Goal: Answer question/provide support: Share knowledge or assist other users

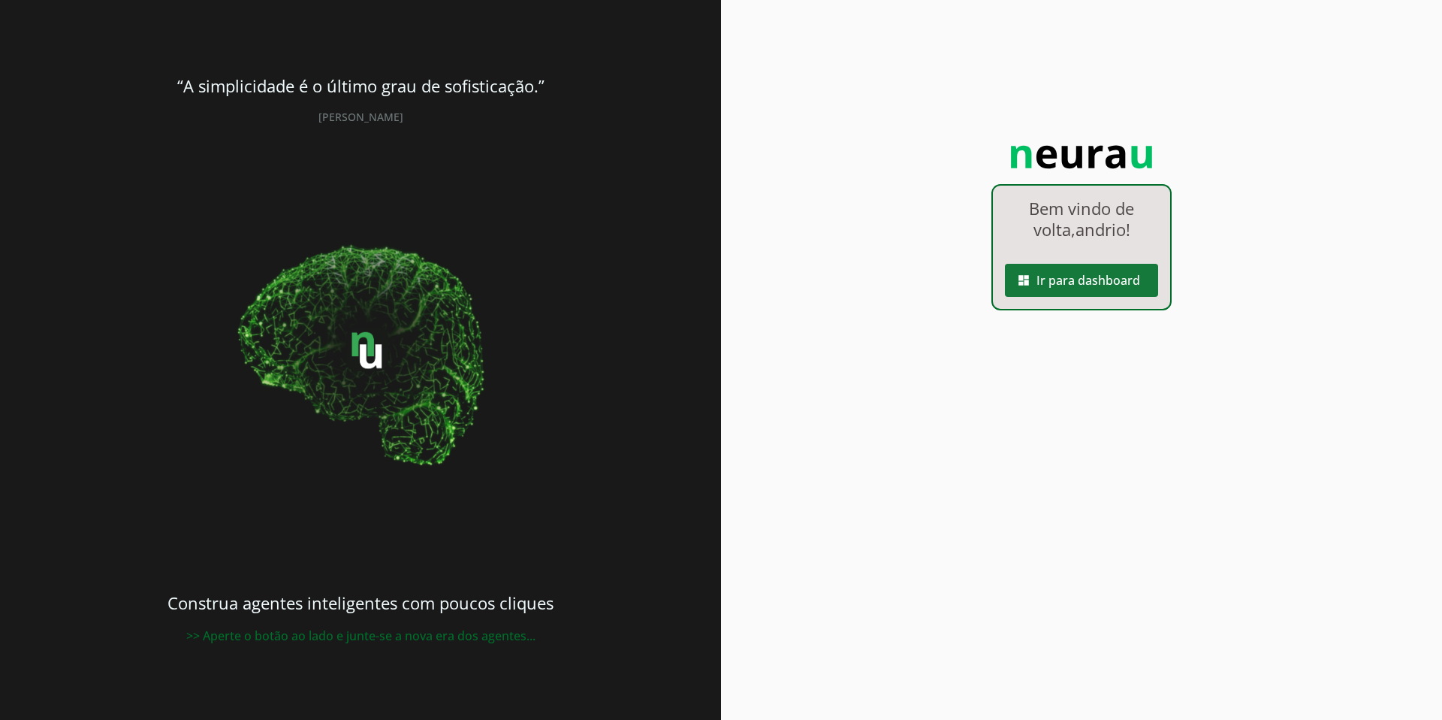
click at [1112, 288] on span at bounding box center [1081, 280] width 153 height 36
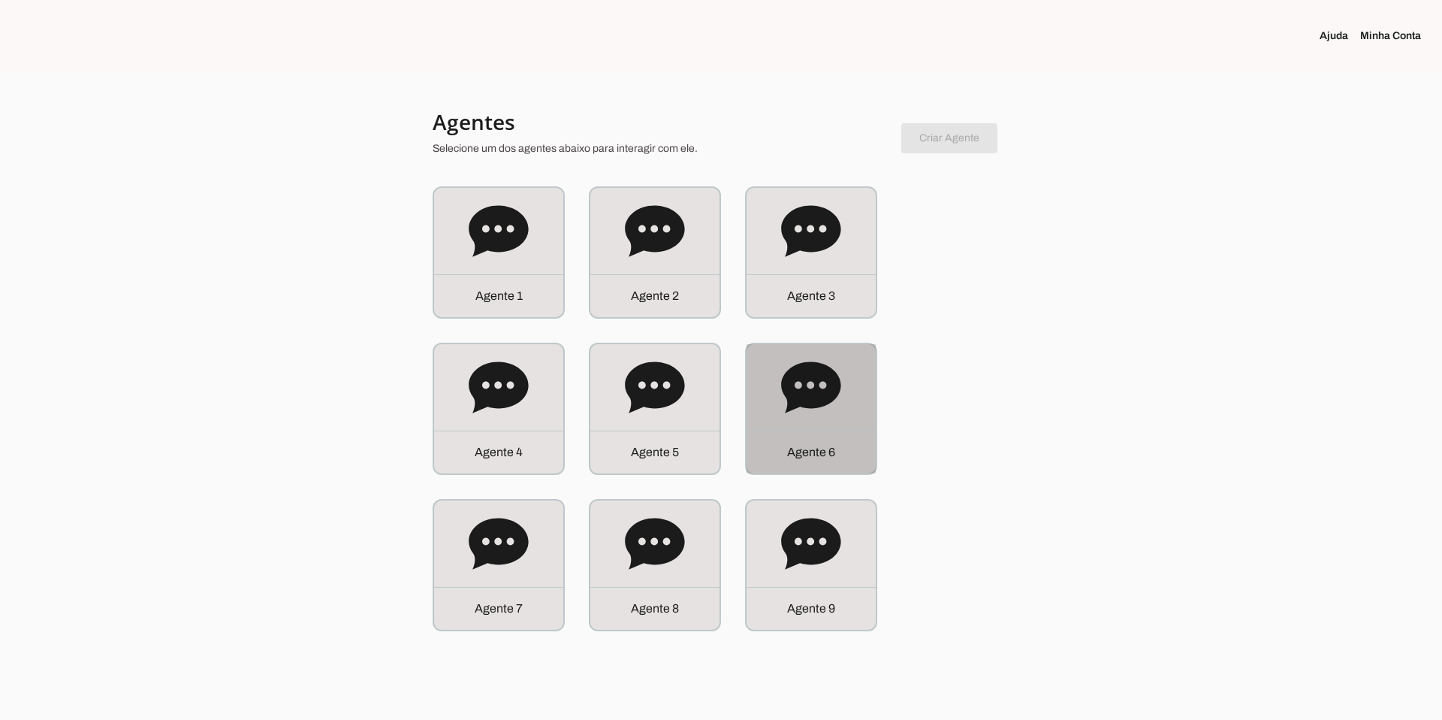
click at [812, 420] on div "Agente 6" at bounding box center [811, 408] width 129 height 129
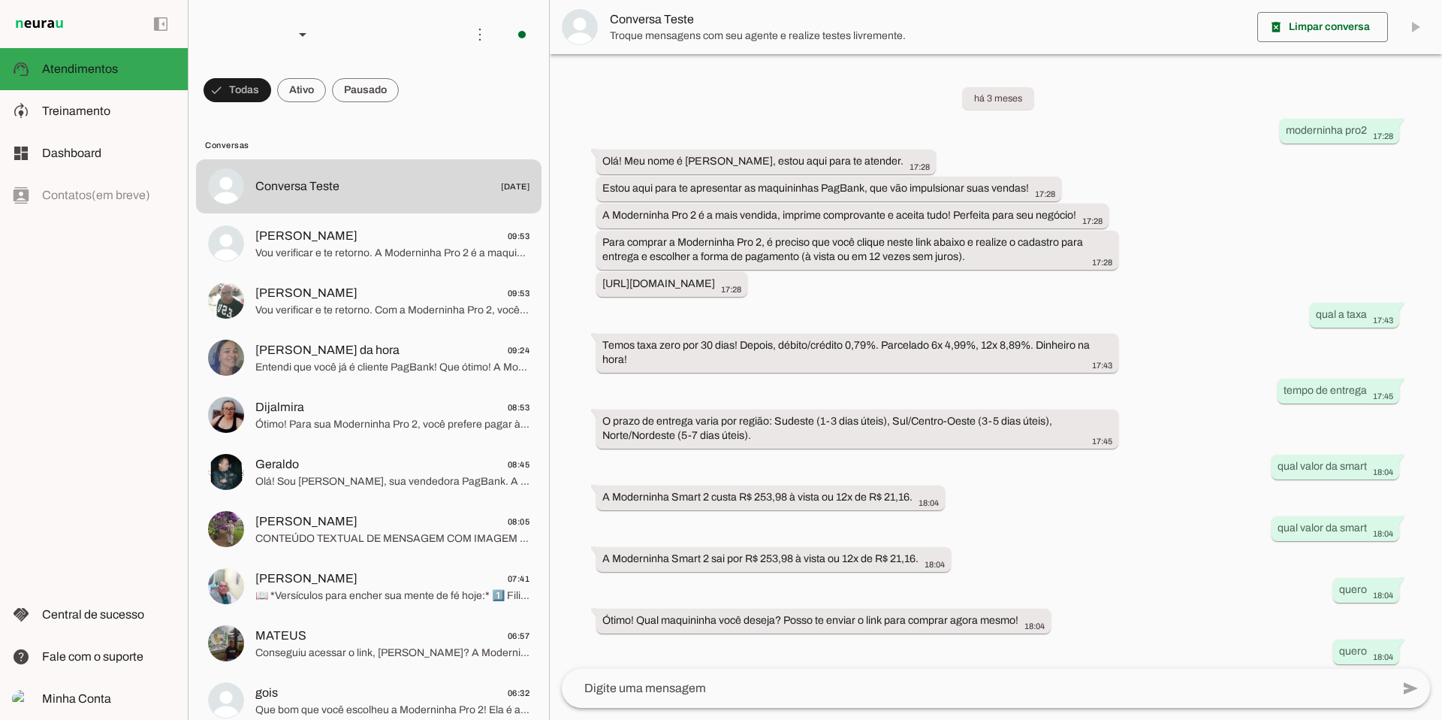
scroll to position [222, 0]
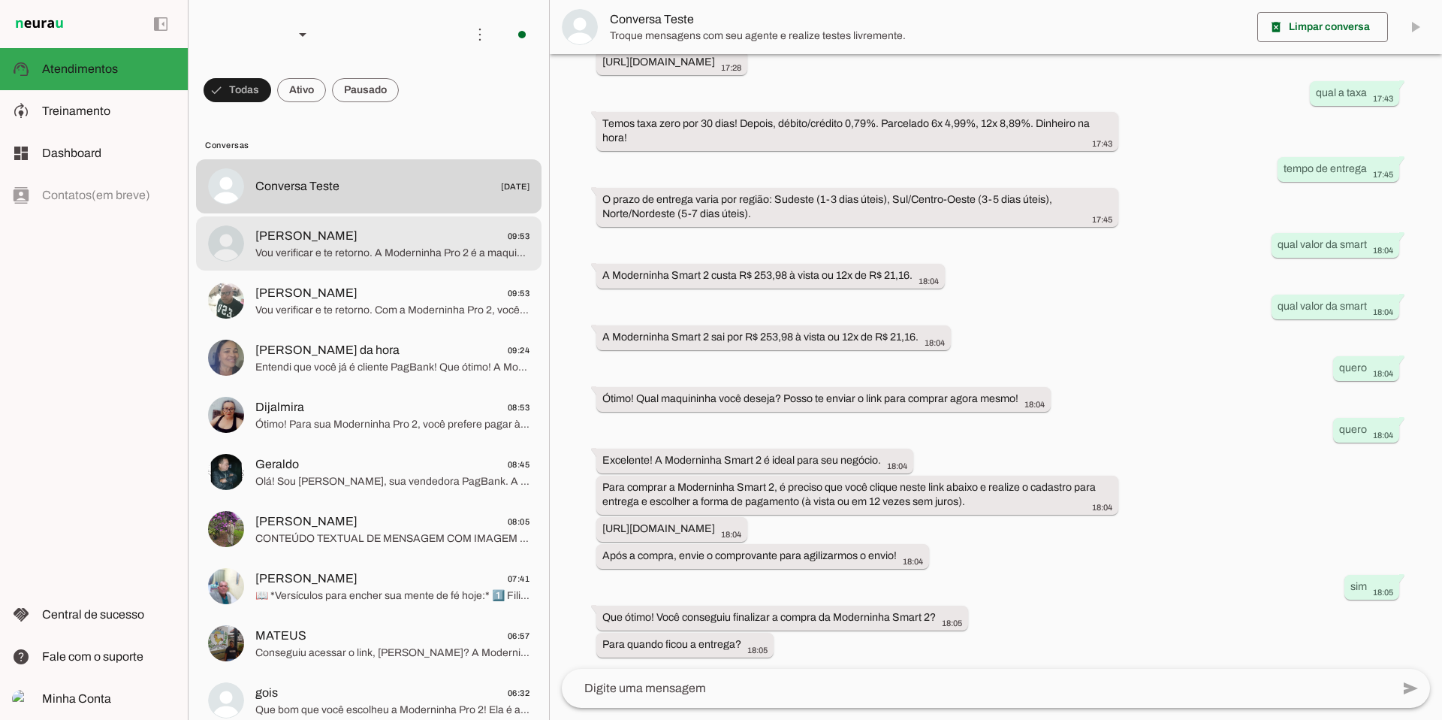
click at [380, 246] on span "Vou verificar e te retorno. A Moderninha Pro 2 é a maquininha mais vendida, com…" at bounding box center [392, 253] width 274 height 15
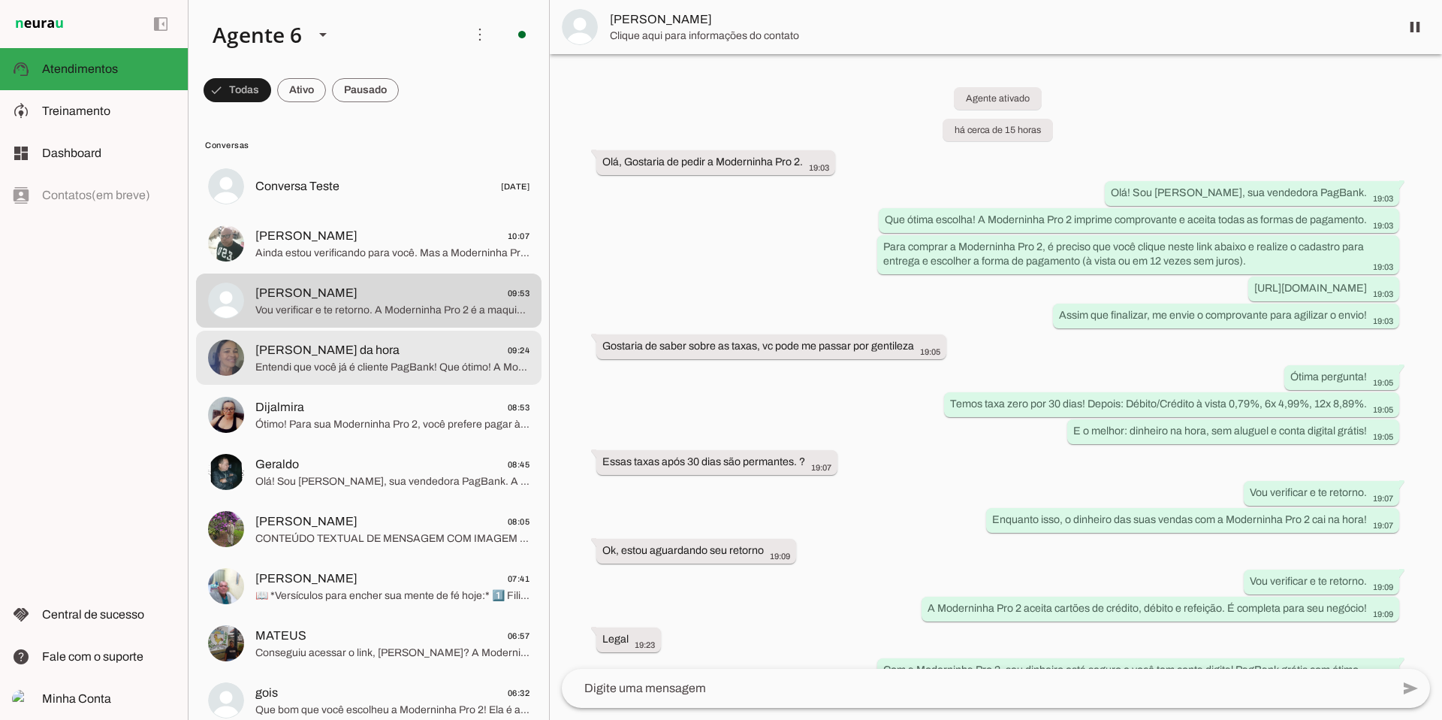
click at [405, 376] on div at bounding box center [392, 358] width 274 height 37
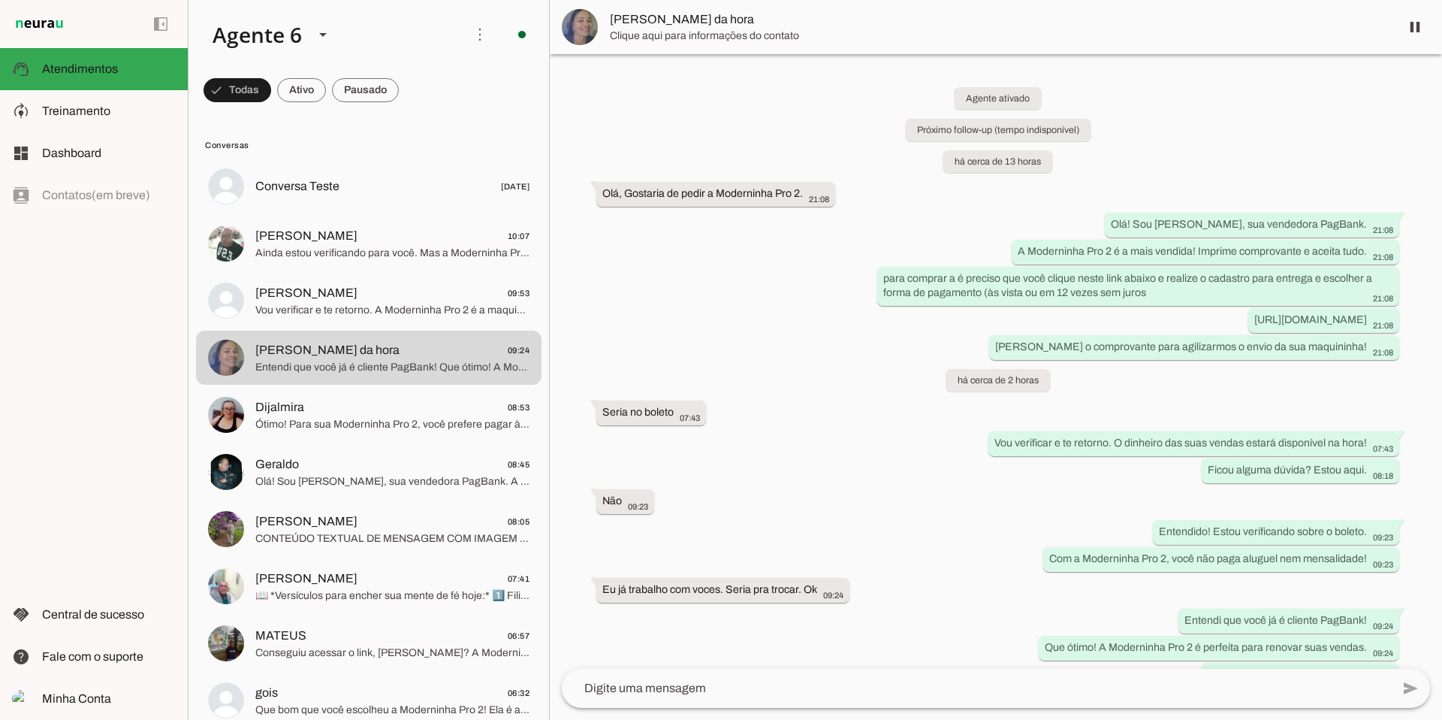
scroll to position [30, 0]
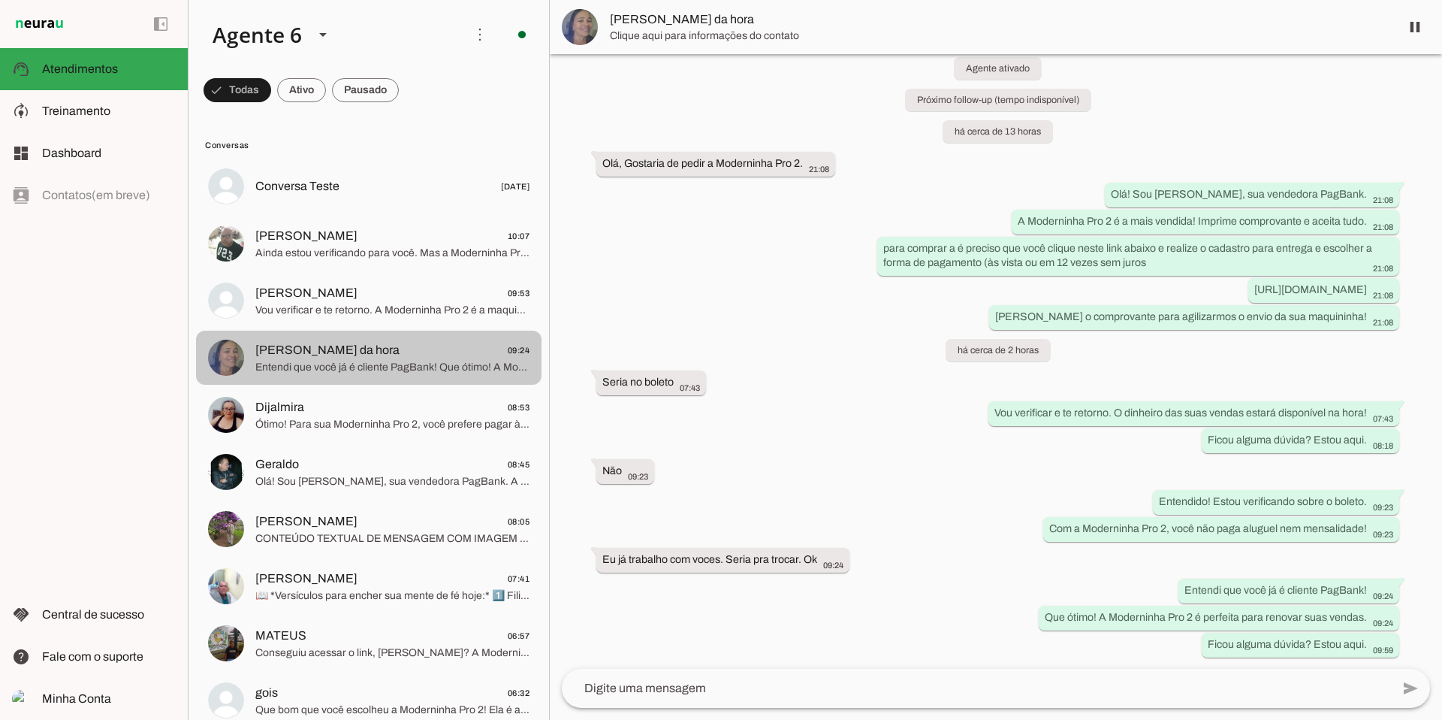
click at [411, 331] on md-item "[PERSON_NAME] da hora 09:24 Entendi que você já é cliente PagBank! Que ótimo! A…" at bounding box center [369, 358] width 346 height 54
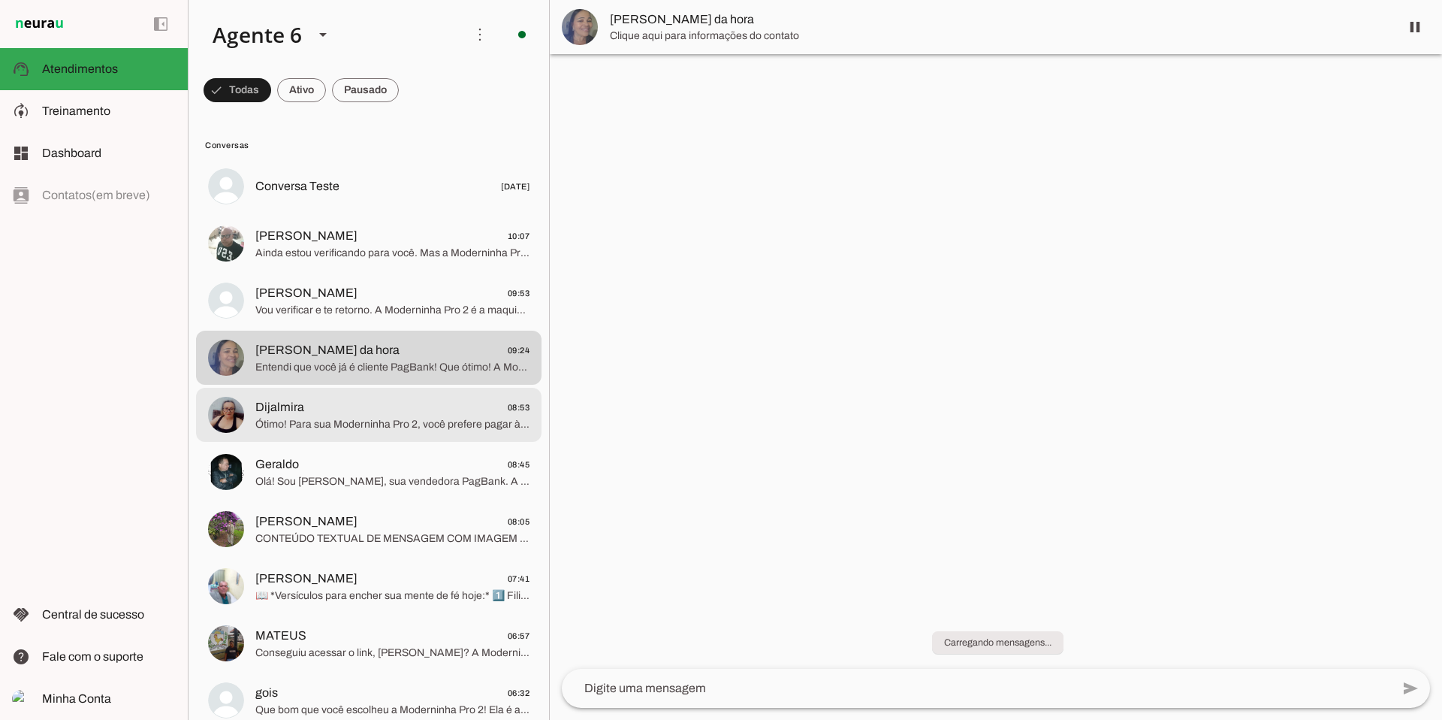
click at [392, 400] on span "Dijalmira 08:53" at bounding box center [392, 407] width 274 height 19
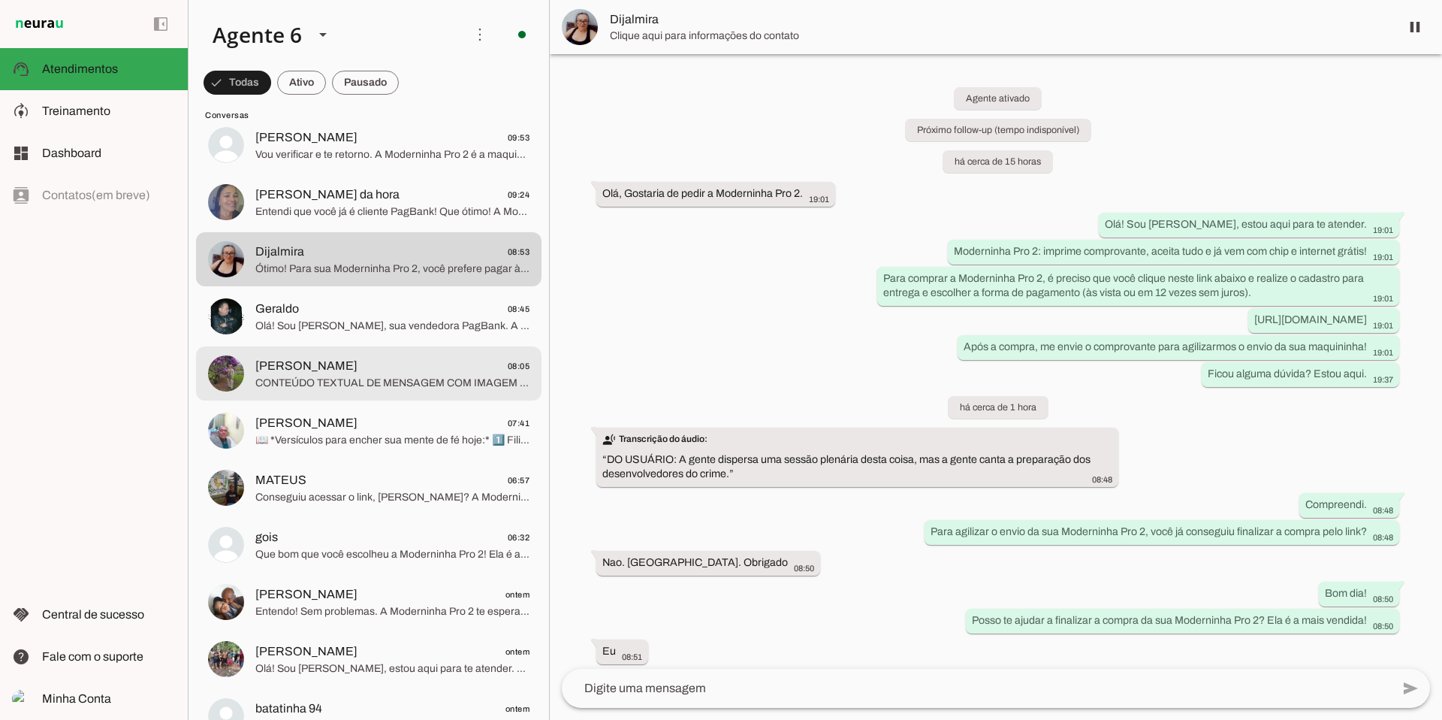
scroll to position [160, 0]
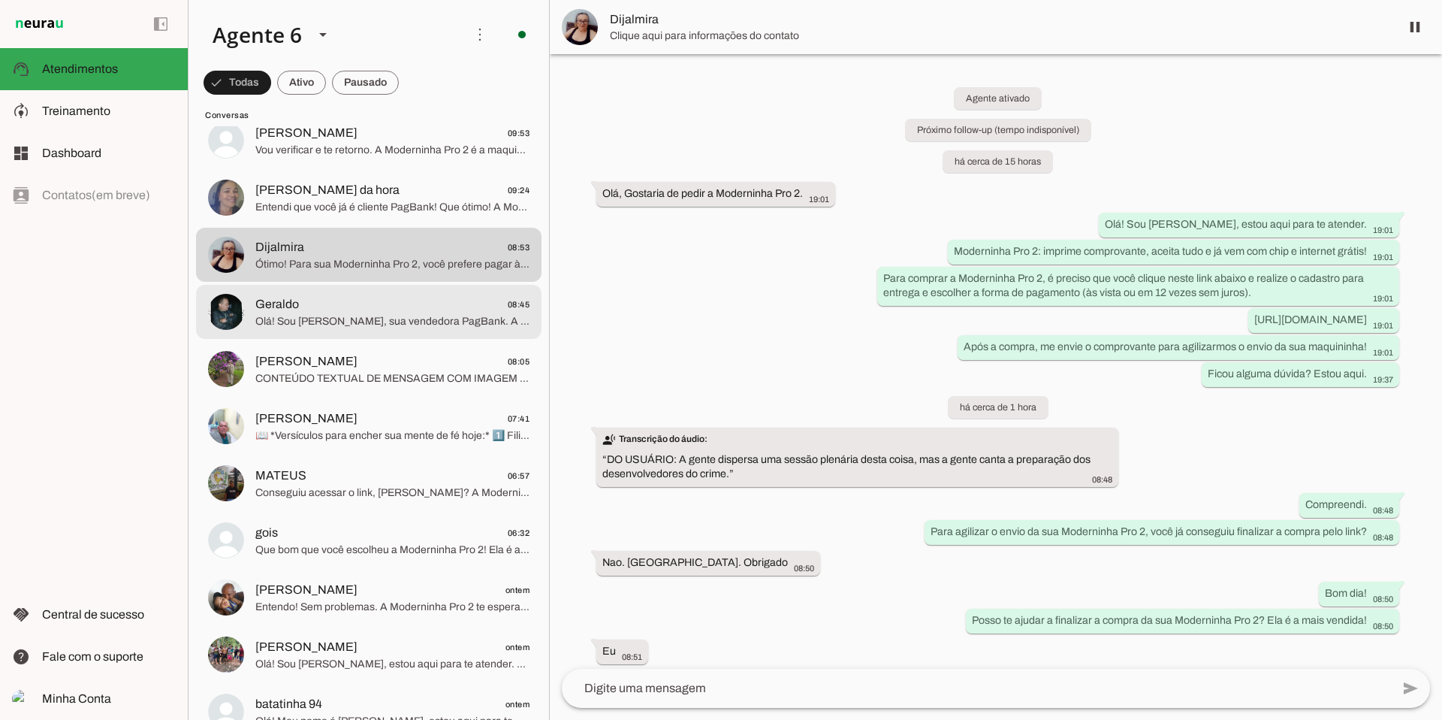
click at [416, 326] on span "Olá! Sou [PERSON_NAME], sua vendedora PagBank. A Moderninha Pro 2 é a escolha i…" at bounding box center [392, 321] width 274 height 15
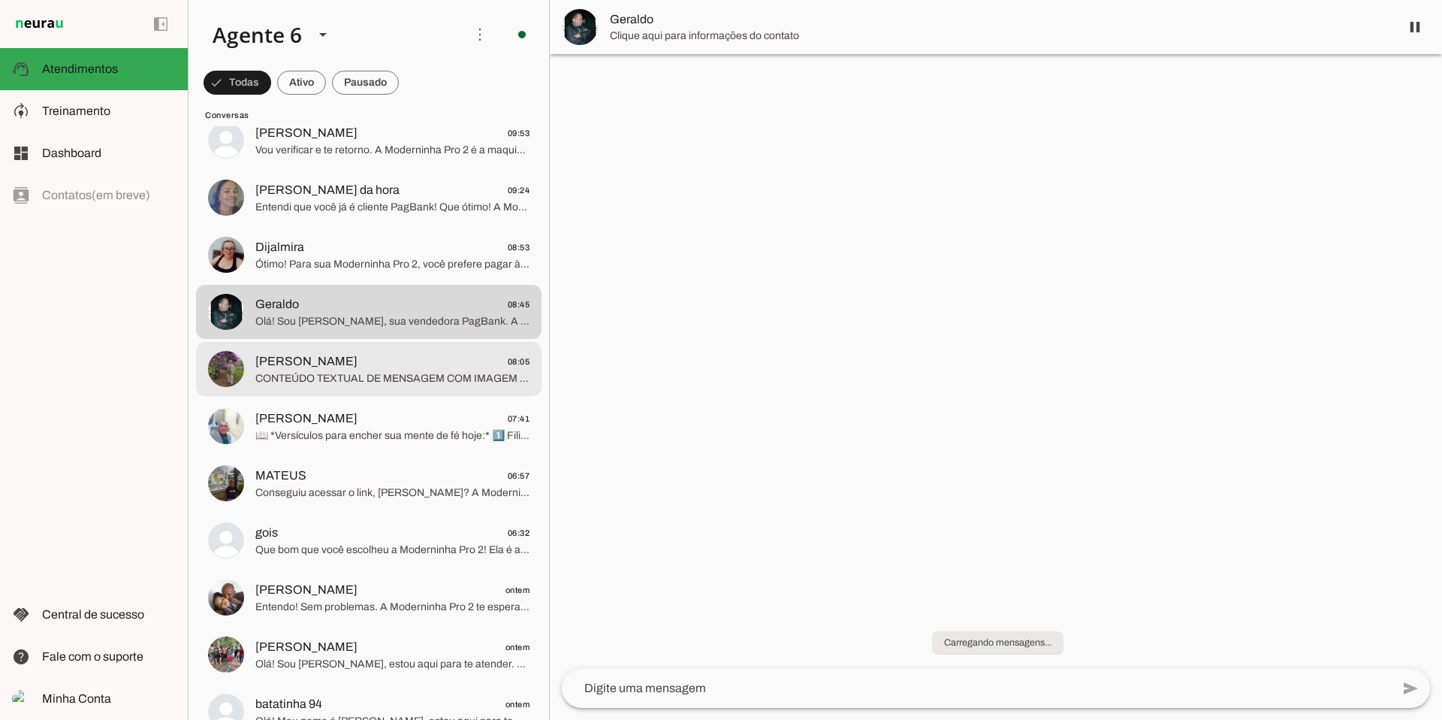
click at [405, 373] on span "CONTEÚDO TEXTUAL DE MENSAGEM COM IMAGEM (URL [URL][DOMAIN_NAME]) :" at bounding box center [392, 378] width 274 height 15
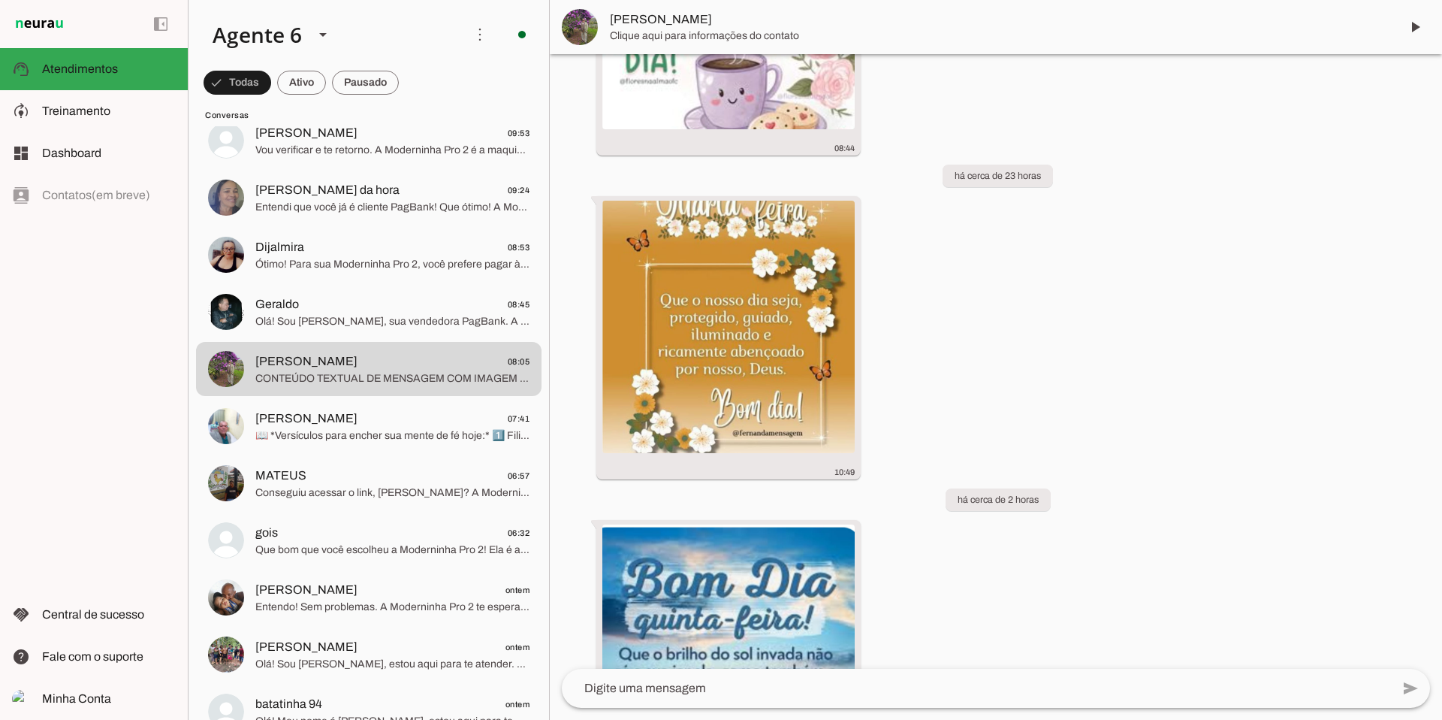
scroll to position [3668, 0]
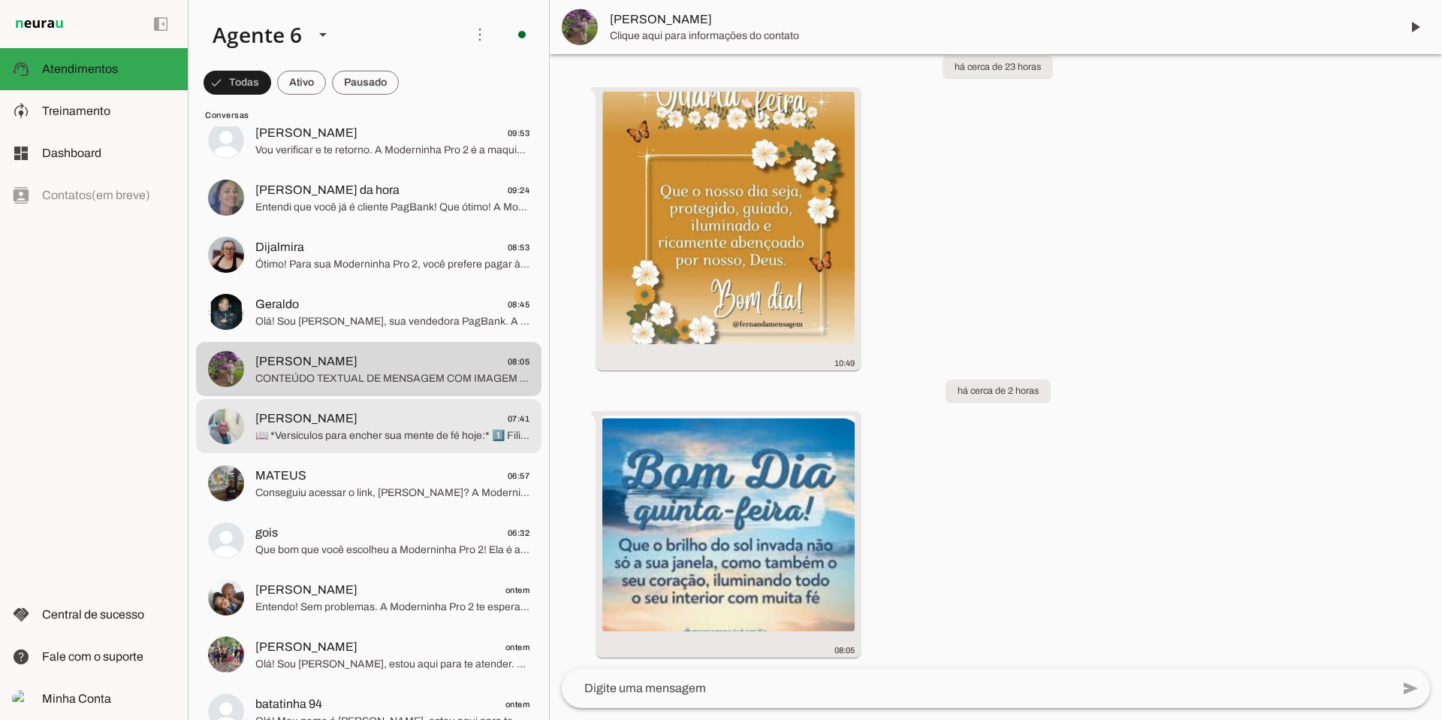
click at [348, 420] on span "[PERSON_NAME]" at bounding box center [306, 418] width 102 height 18
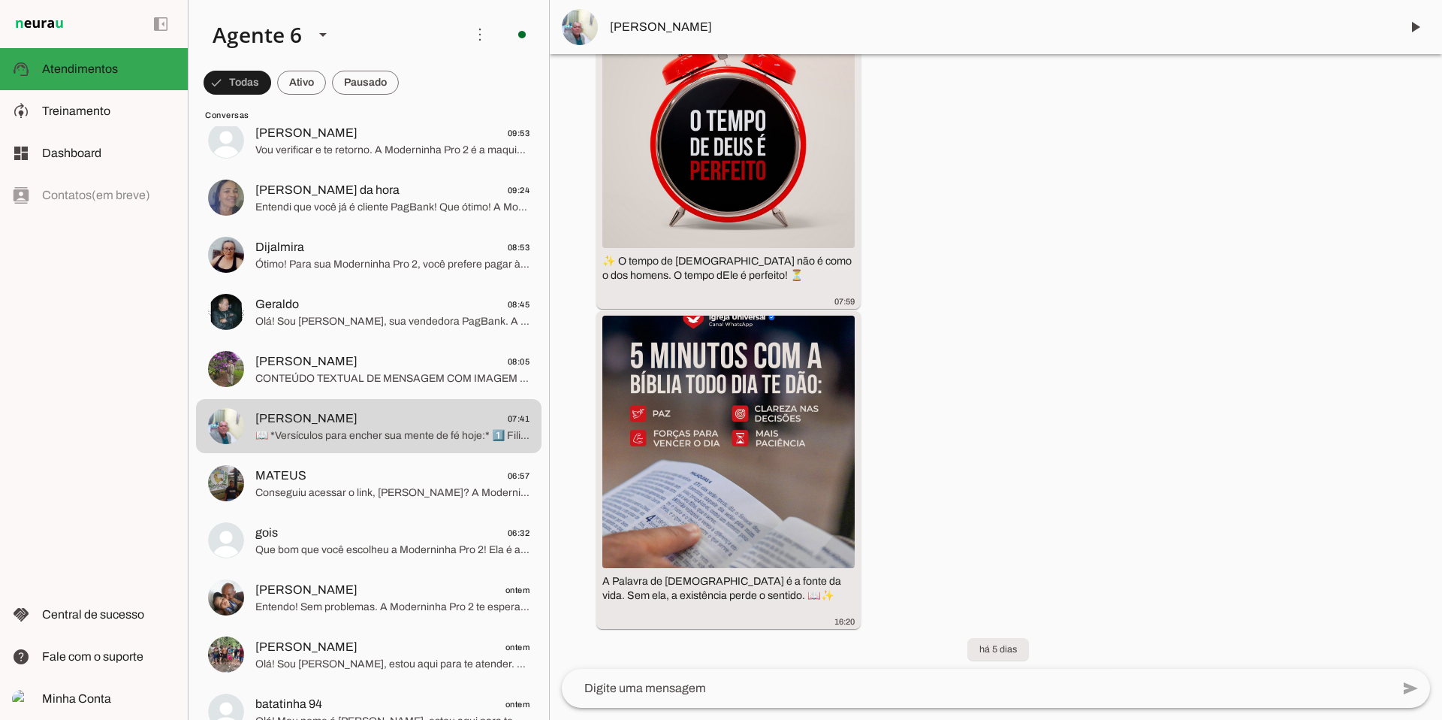
scroll to position [7279, 0]
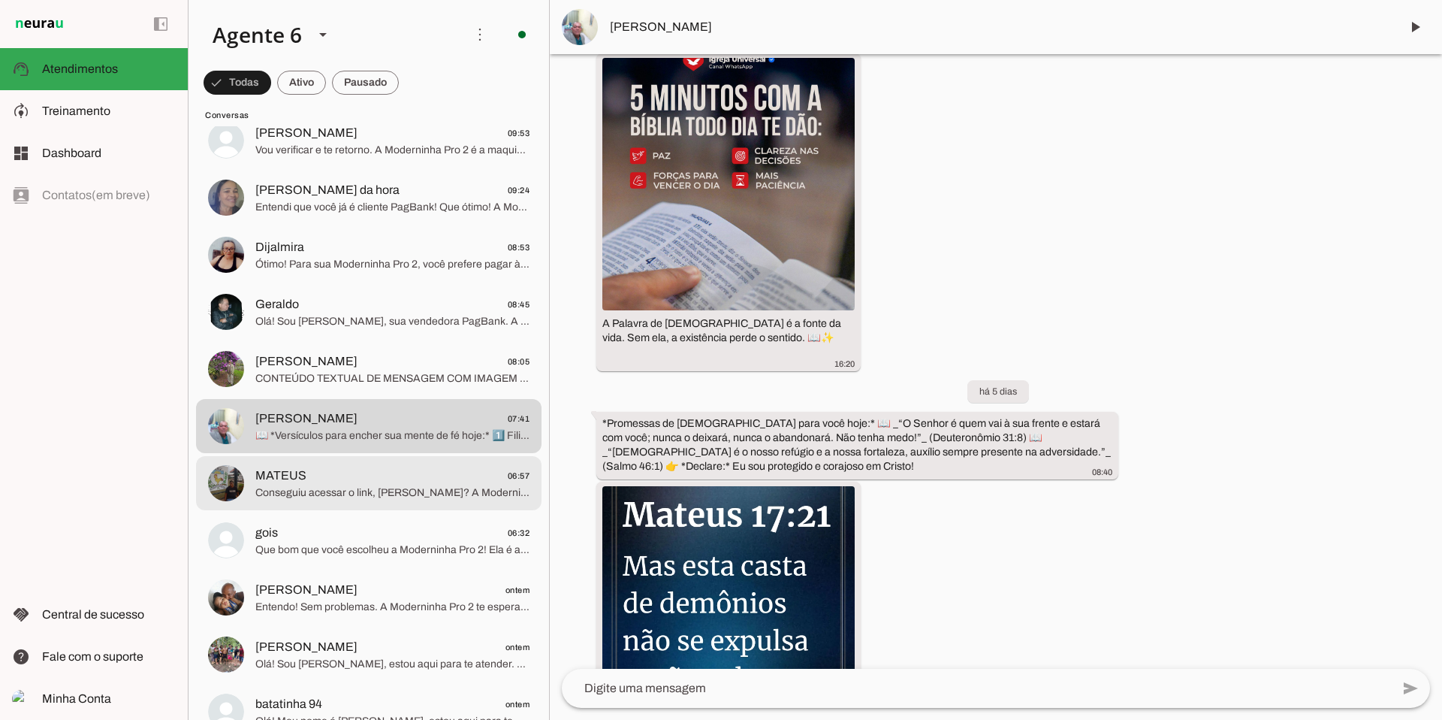
click at [288, 467] on span "MATEUS" at bounding box center [280, 476] width 51 height 18
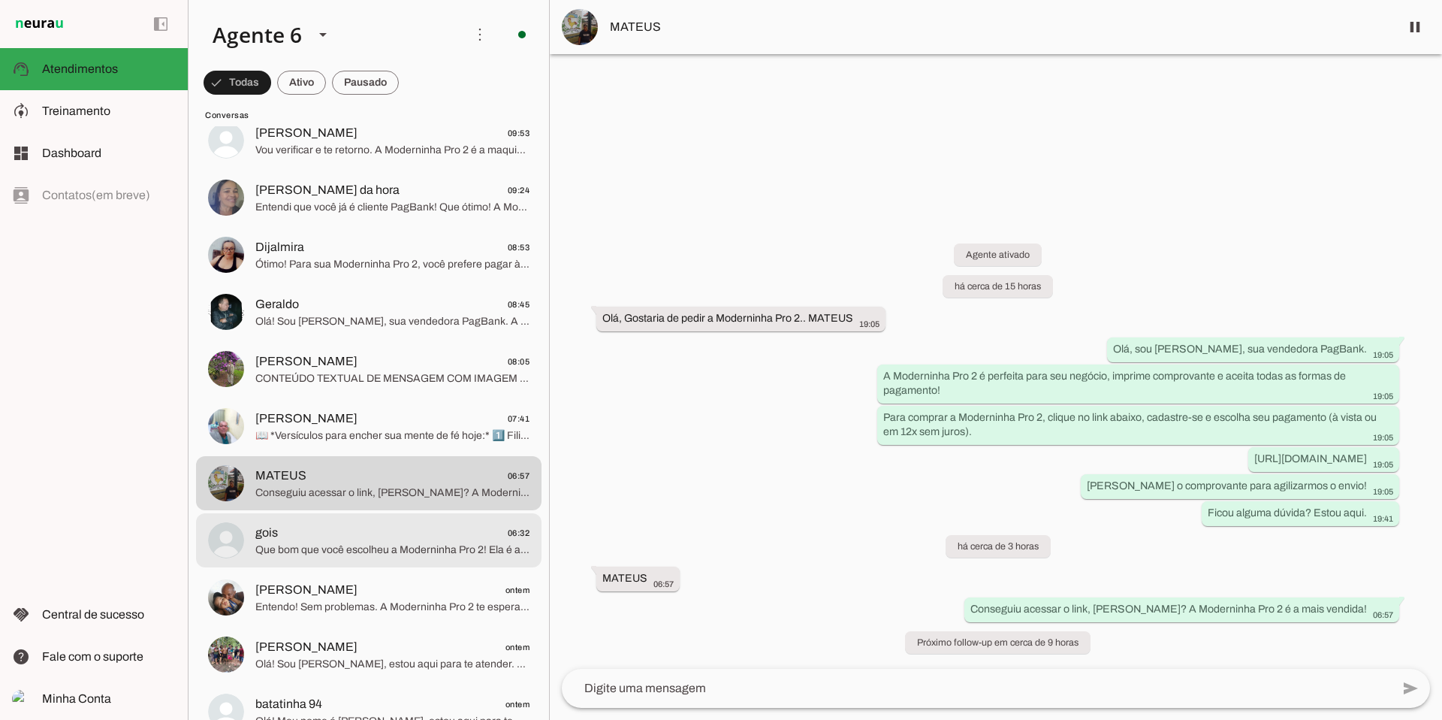
click at [437, 545] on span "Que bom que você escolheu a Moderninha Pro 2! Ela é a mais vendida, imprime com…" at bounding box center [392, 549] width 274 height 15
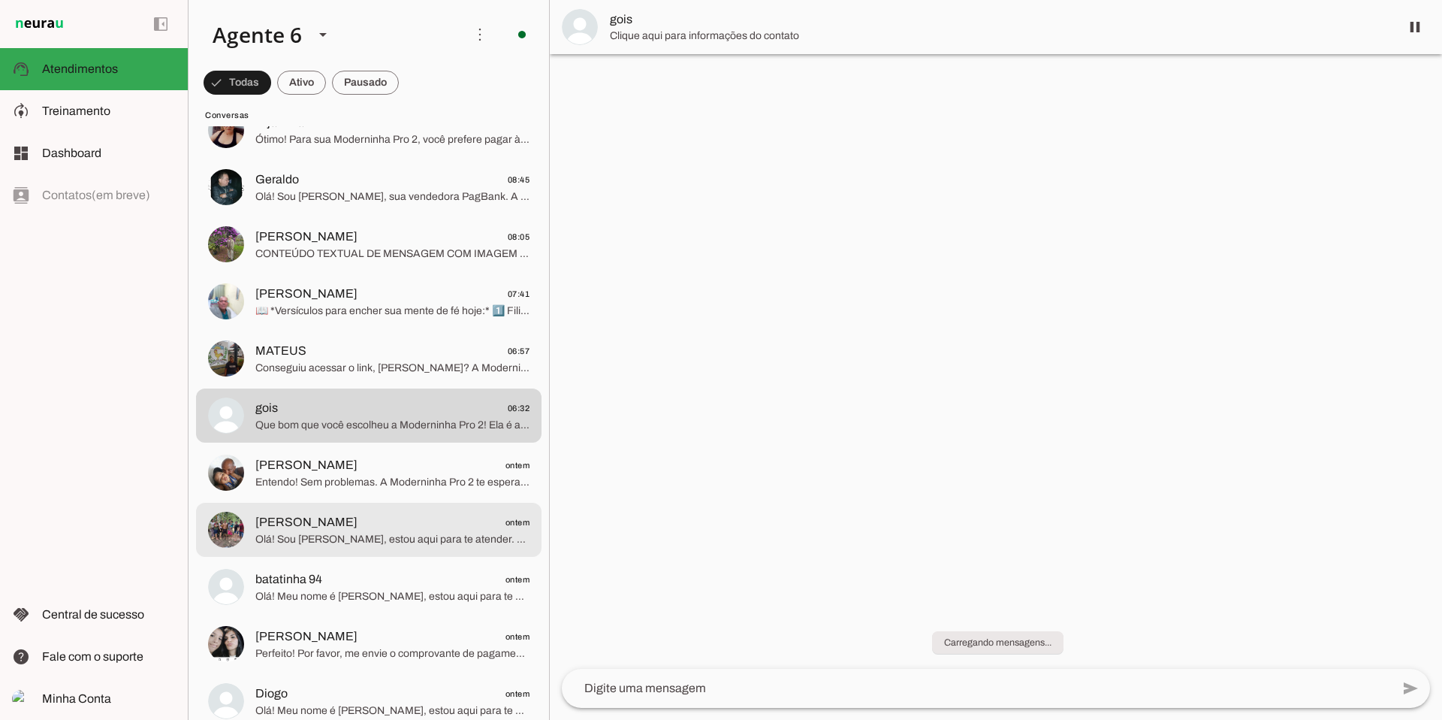
scroll to position [288, 0]
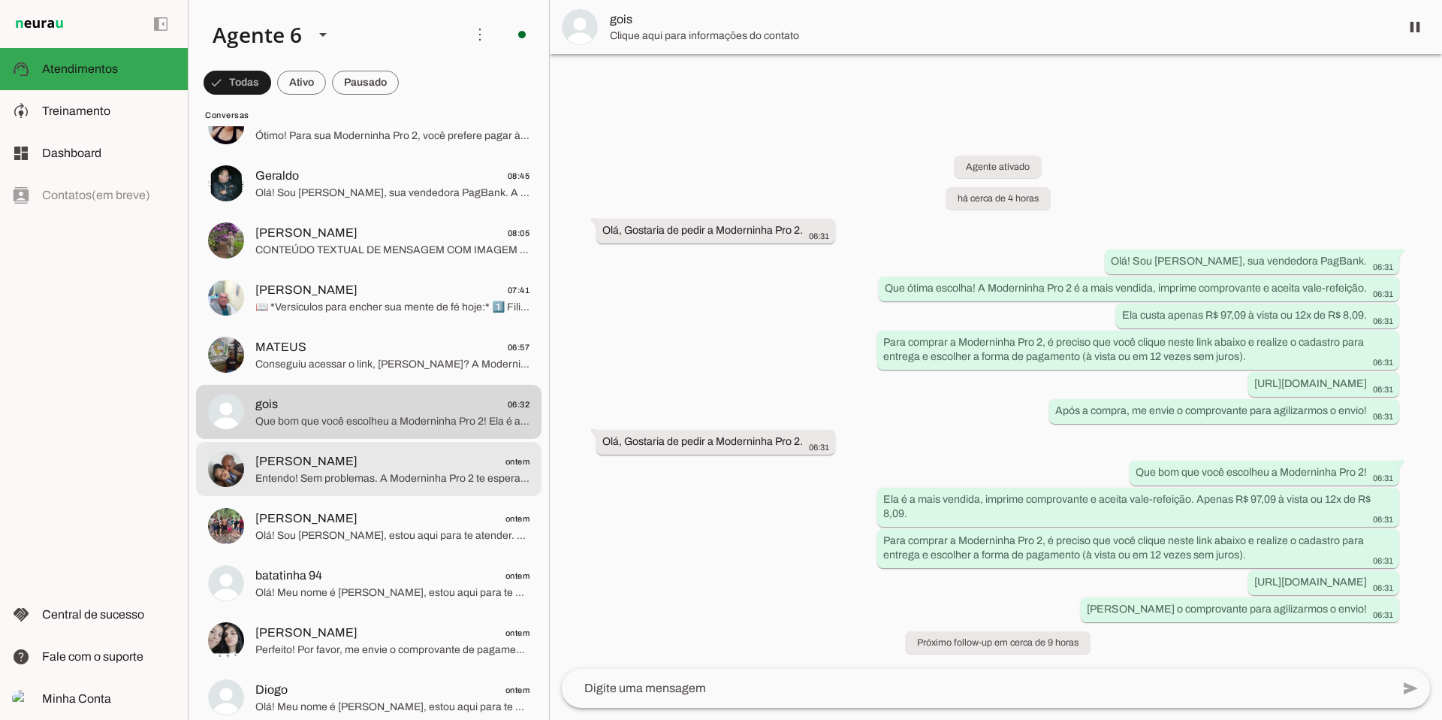
click at [441, 468] on span "[PERSON_NAME] ontem" at bounding box center [392, 461] width 274 height 19
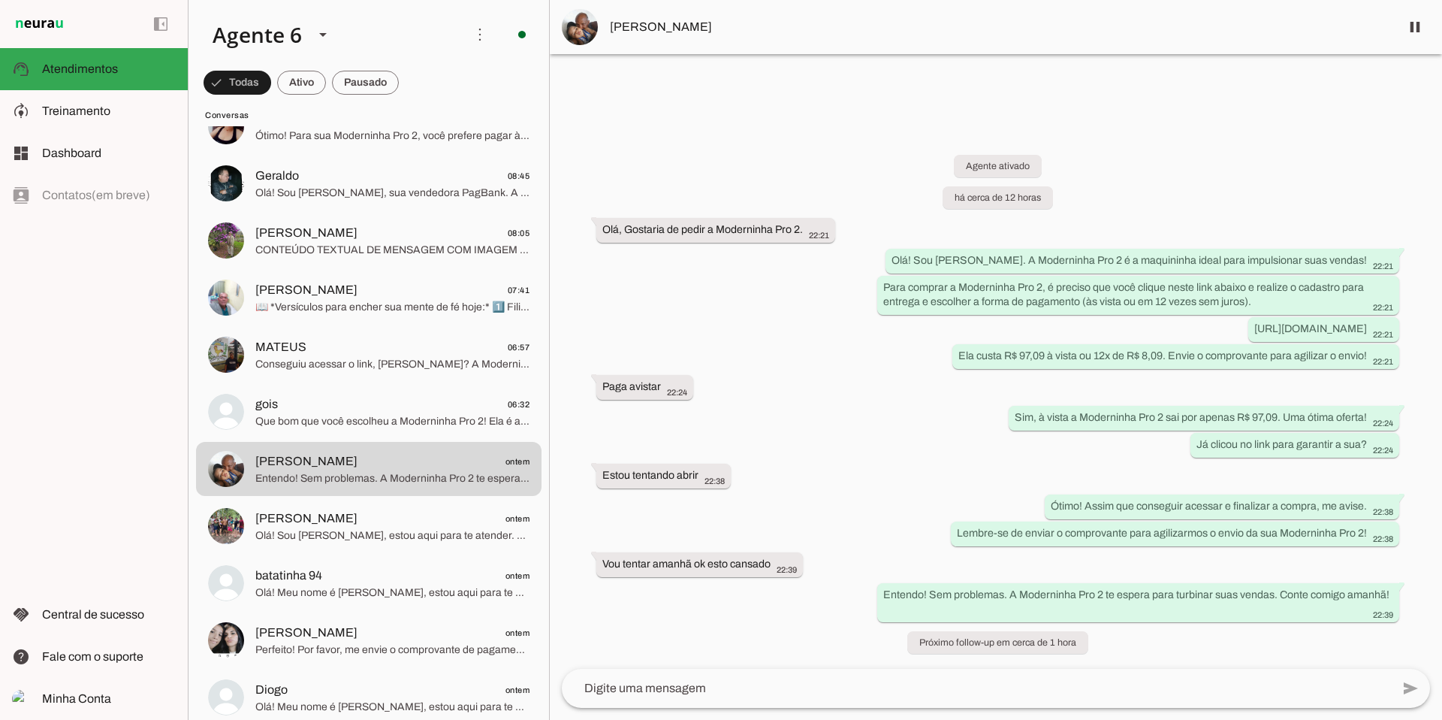
scroll to position [288, 0]
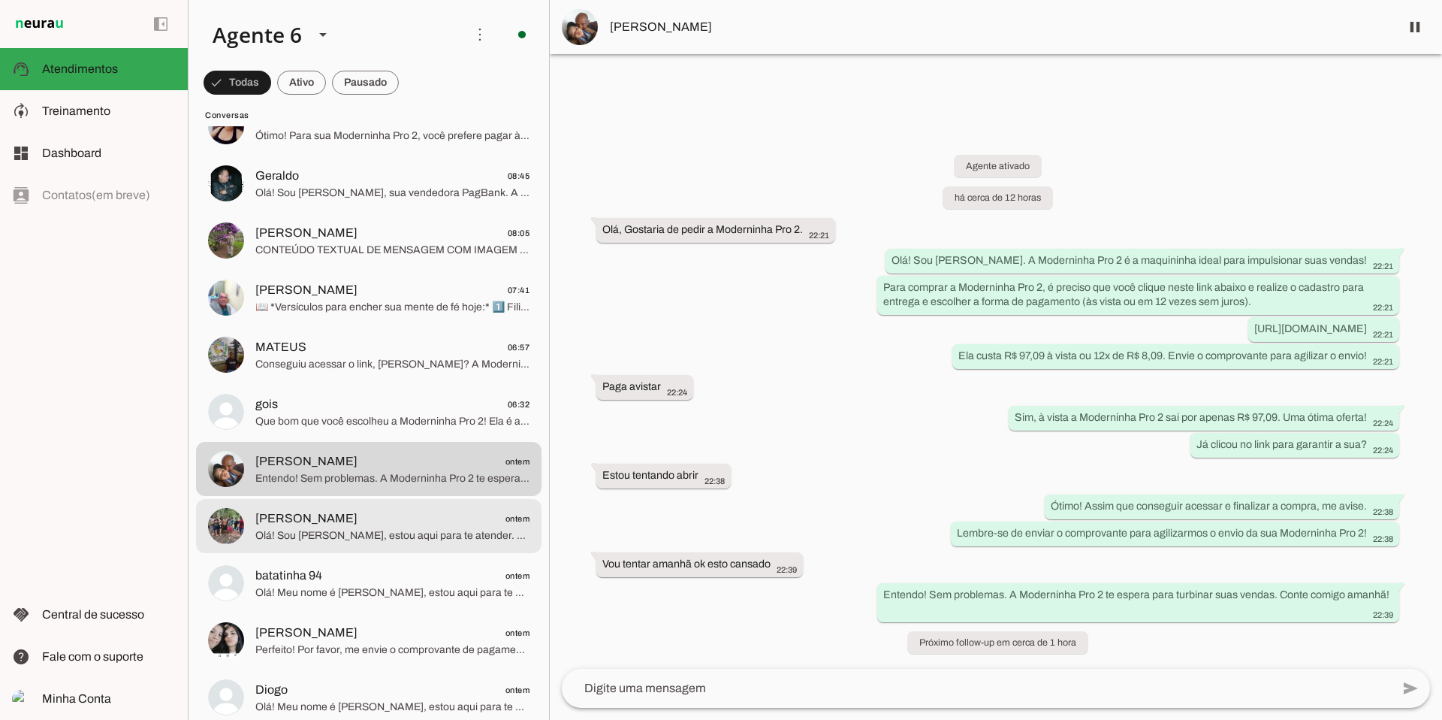
click at [465, 515] on span "[PERSON_NAME] ontem" at bounding box center [392, 518] width 274 height 19
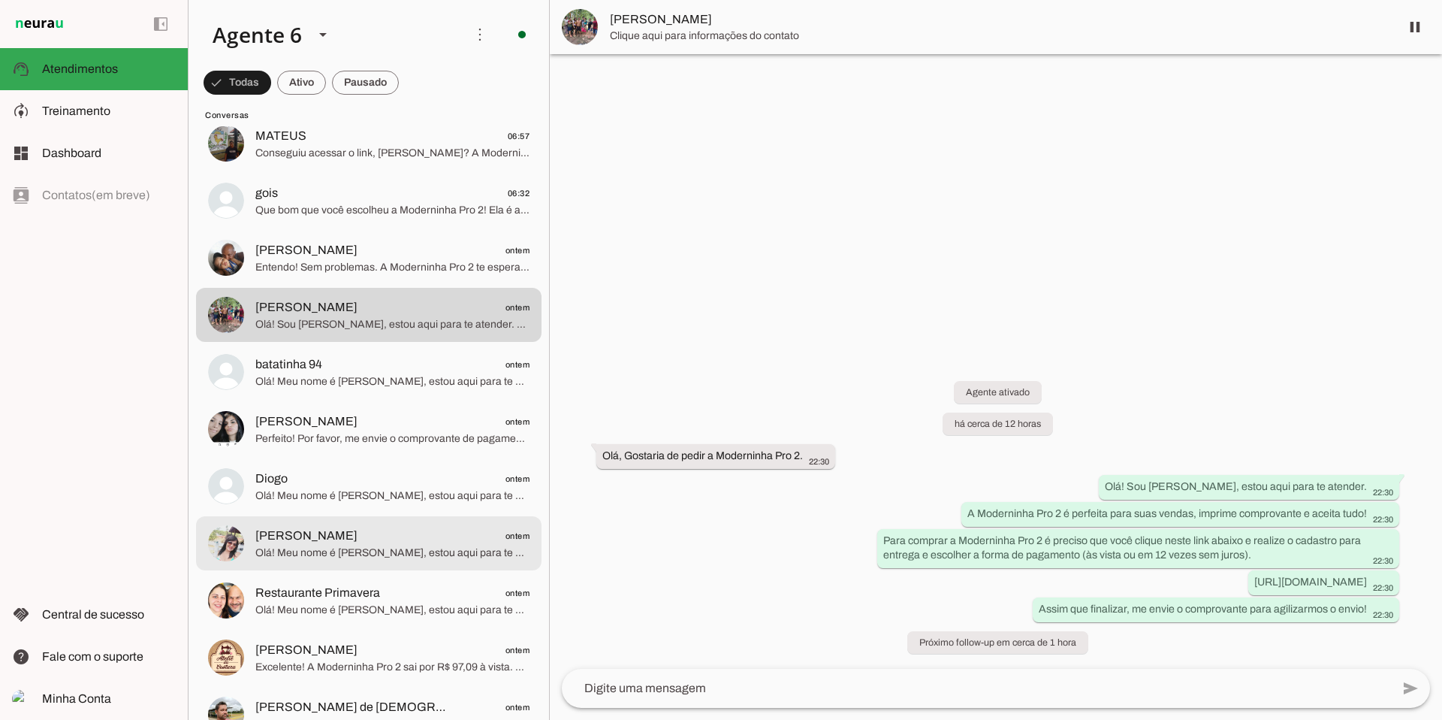
click at [448, 544] on div at bounding box center [392, 543] width 274 height 37
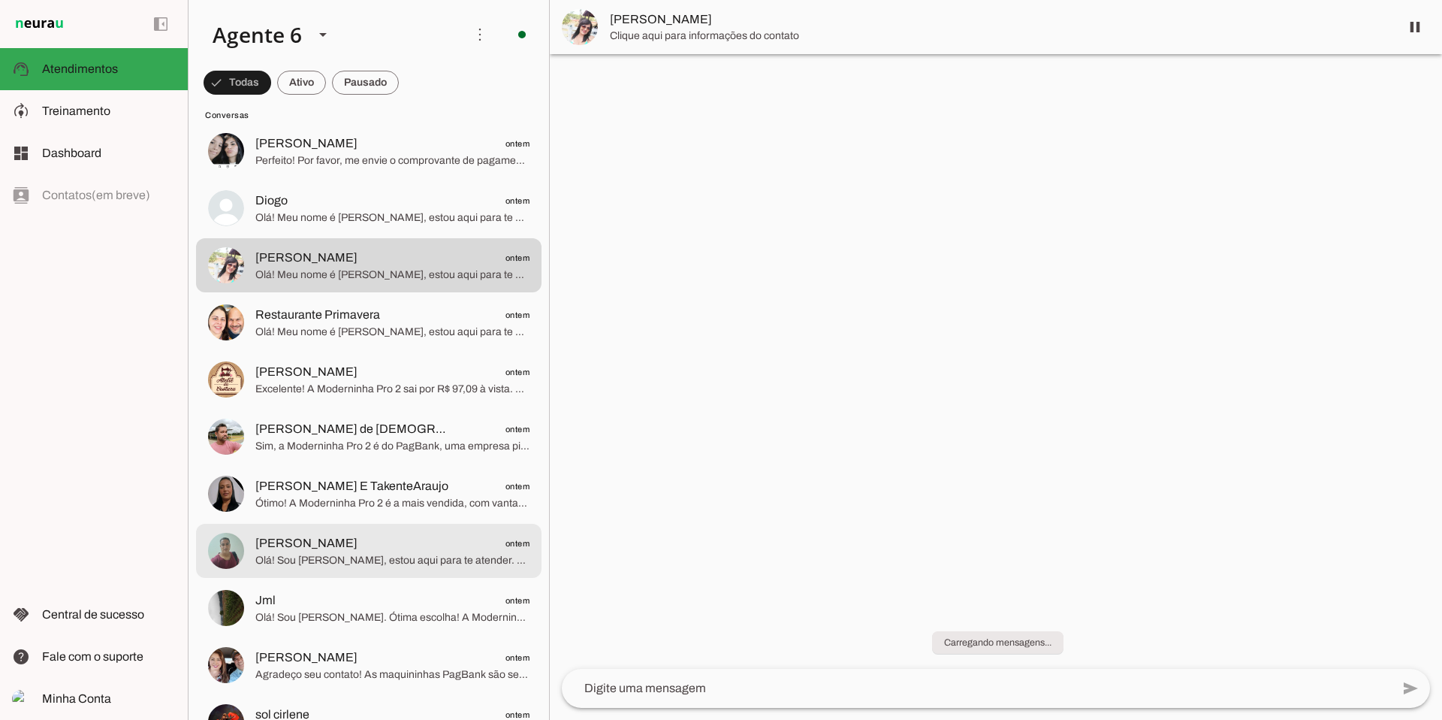
click at [448, 544] on span "[PERSON_NAME] ontem" at bounding box center [392, 543] width 274 height 19
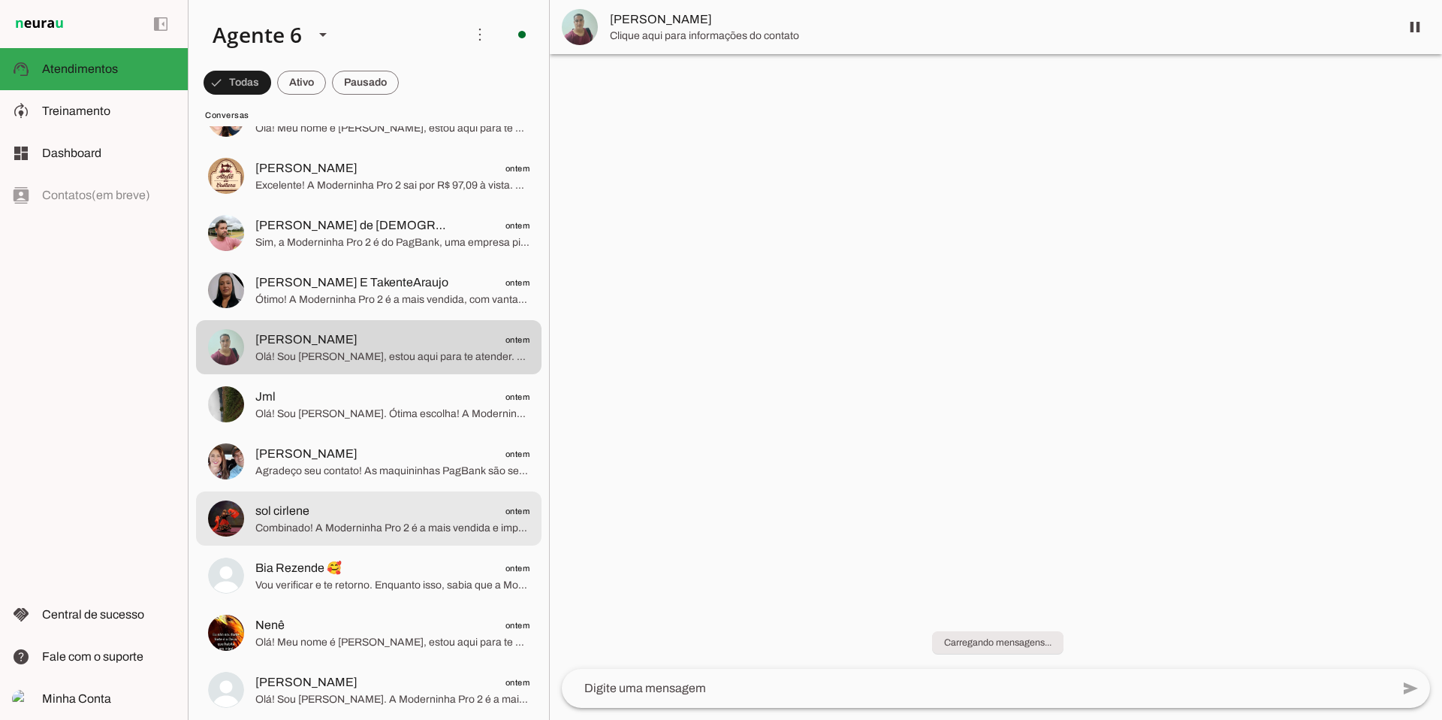
click at [448, 544] on md-item "sol cirlene ontem Combinado! A Moderninha Pro 2 é a mais vendida e imprime comp…" at bounding box center [369, 518] width 346 height 54
